Goal: Information Seeking & Learning: Learn about a topic

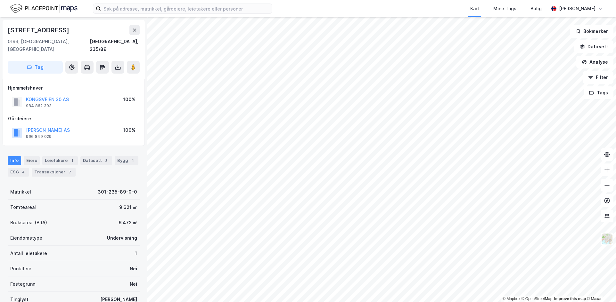
click at [74, 163] on div "Info [PERSON_NAME] 1 Datasett 3 Bygg 1 ESG 4 Transaksjoner 7" at bounding box center [74, 166] width 132 height 20
click at [68, 169] on div "7" at bounding box center [70, 172] width 6 height 6
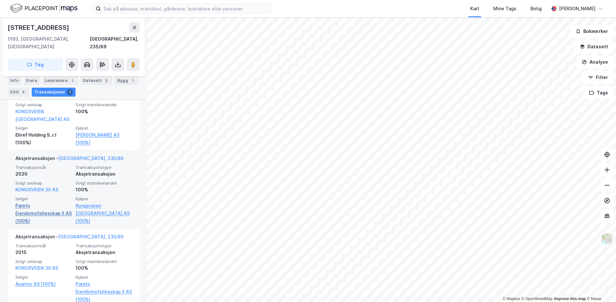
scroll to position [149, 0]
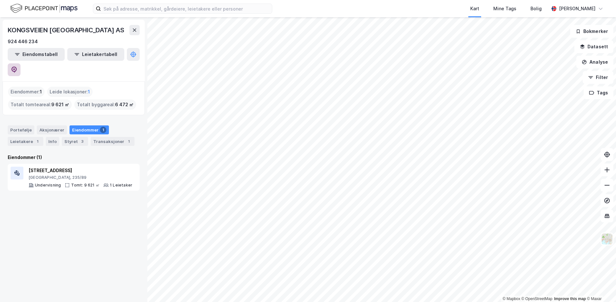
click at [17, 67] on icon at bounding box center [14, 70] width 6 height 6
